Goal: Book appointment/travel/reservation

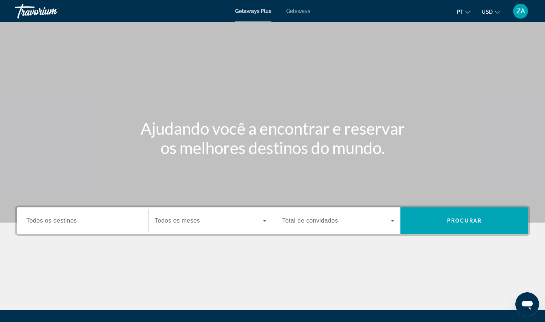
click at [110, 221] on input "Destination Todos os destinos" at bounding box center [82, 221] width 112 height 9
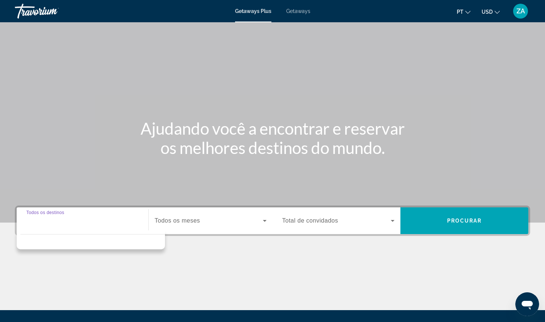
scroll to position [79, 0]
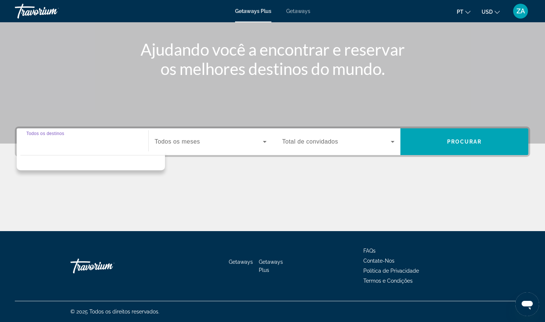
click at [52, 140] on input "Destination Todos os destinos" at bounding box center [82, 142] width 112 height 9
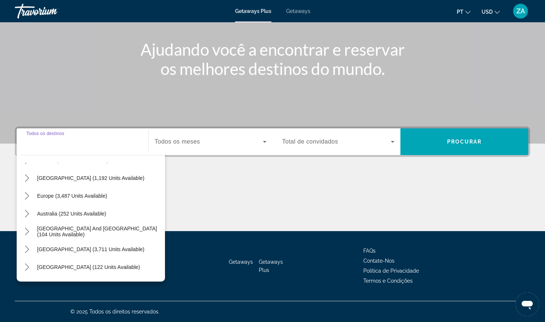
scroll to position [75, 0]
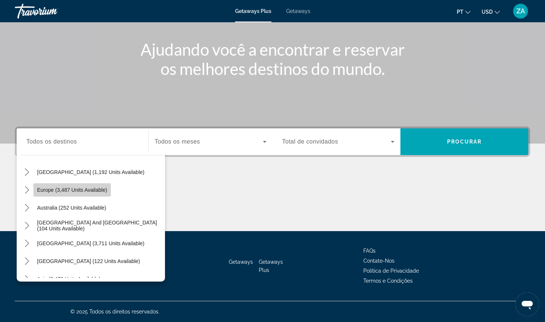
click at [73, 189] on span "Europe (3,487 units available)" at bounding box center [72, 190] width 70 height 6
type input "**********"
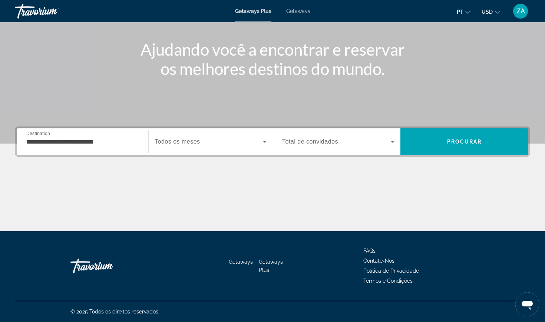
click at [178, 135] on div "Search widget" at bounding box center [211, 141] width 112 height 21
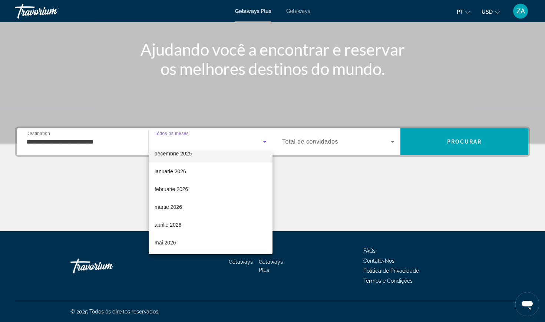
scroll to position [65, 0]
click at [183, 205] on mat-option "martie 2026" at bounding box center [211, 206] width 124 height 18
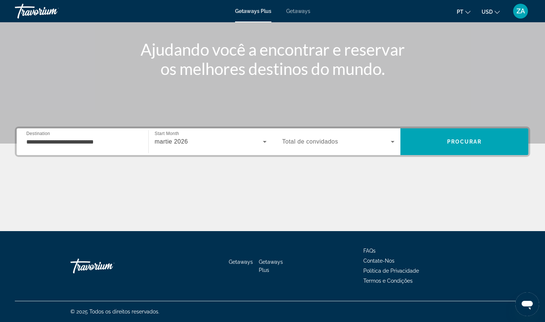
click at [319, 140] on span "Total de convidados" at bounding box center [310, 141] width 56 height 6
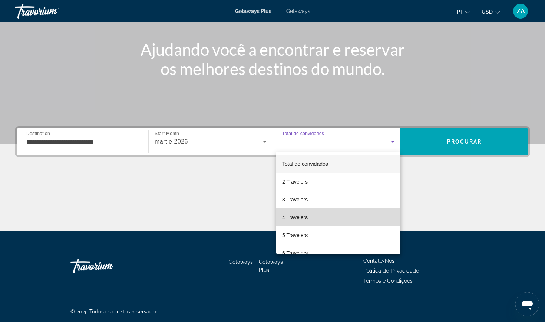
click at [303, 218] on span "4 Travelers" at bounding box center [295, 217] width 26 height 9
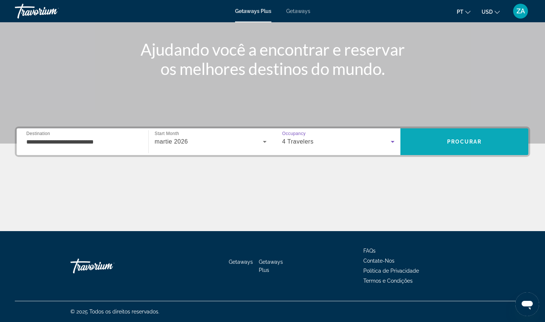
click at [421, 142] on span "Search" at bounding box center [465, 142] width 128 height 18
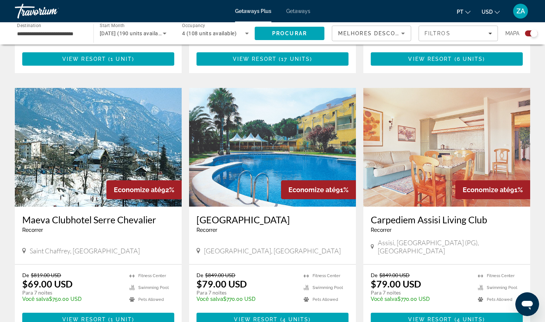
scroll to position [477, 0]
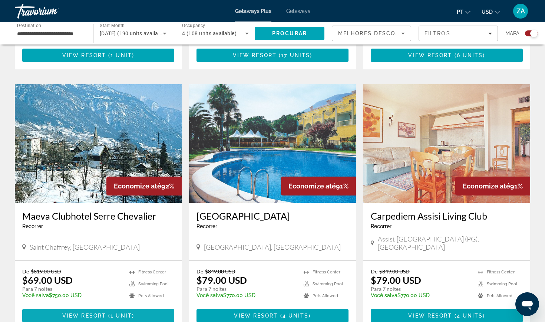
click at [105, 307] on span "Main content" at bounding box center [98, 316] width 152 height 18
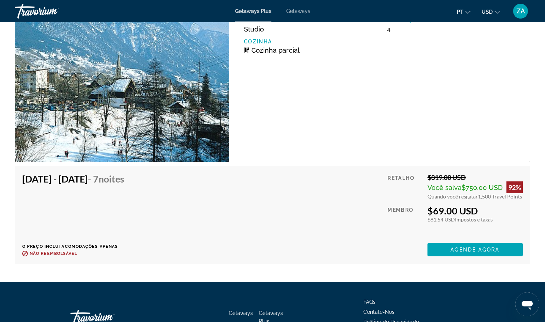
scroll to position [1236, 0]
